Goal: Check status

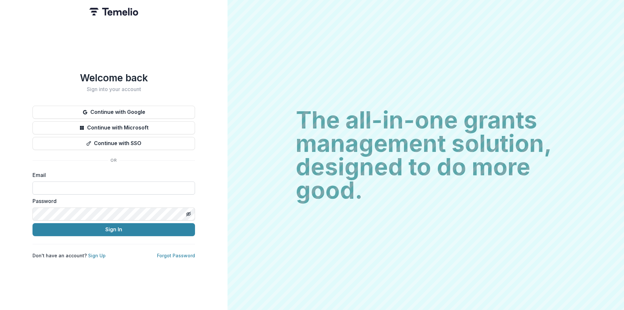
drag, startPoint x: 0, startPoint y: 0, endPoint x: 63, endPoint y: 189, distance: 198.9
click at [60, 188] on input at bounding box center [114, 187] width 163 height 13
type input "**********"
click at [187, 212] on icon "Toggle password visibility" at bounding box center [188, 213] width 3 height 3
click at [187, 212] on icon "Toggle password visibility" at bounding box center [189, 213] width 4 height 3
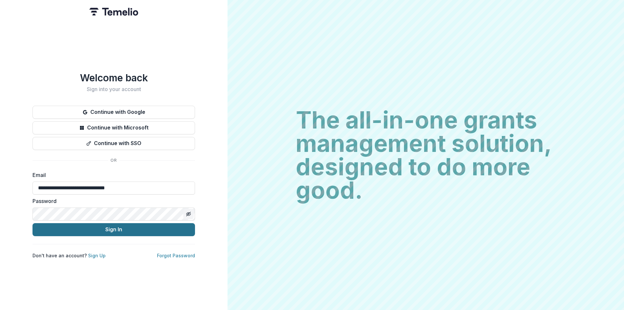
click at [98, 227] on button "Sign In" at bounding box center [114, 229] width 163 height 13
